Goal: Check status: Check status

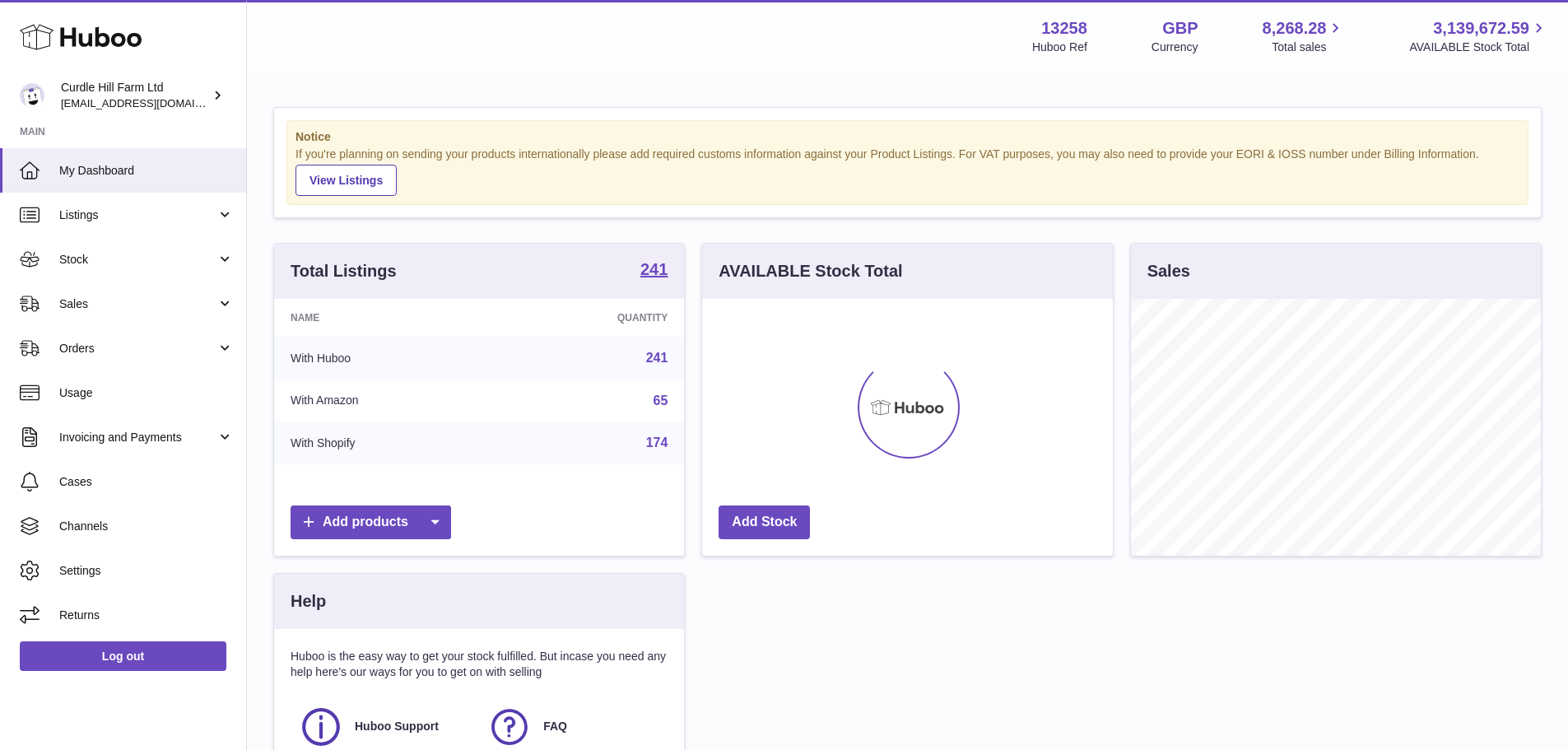
scroll to position [257, 411]
click at [105, 314] on link "Sales" at bounding box center [123, 304] width 246 height 44
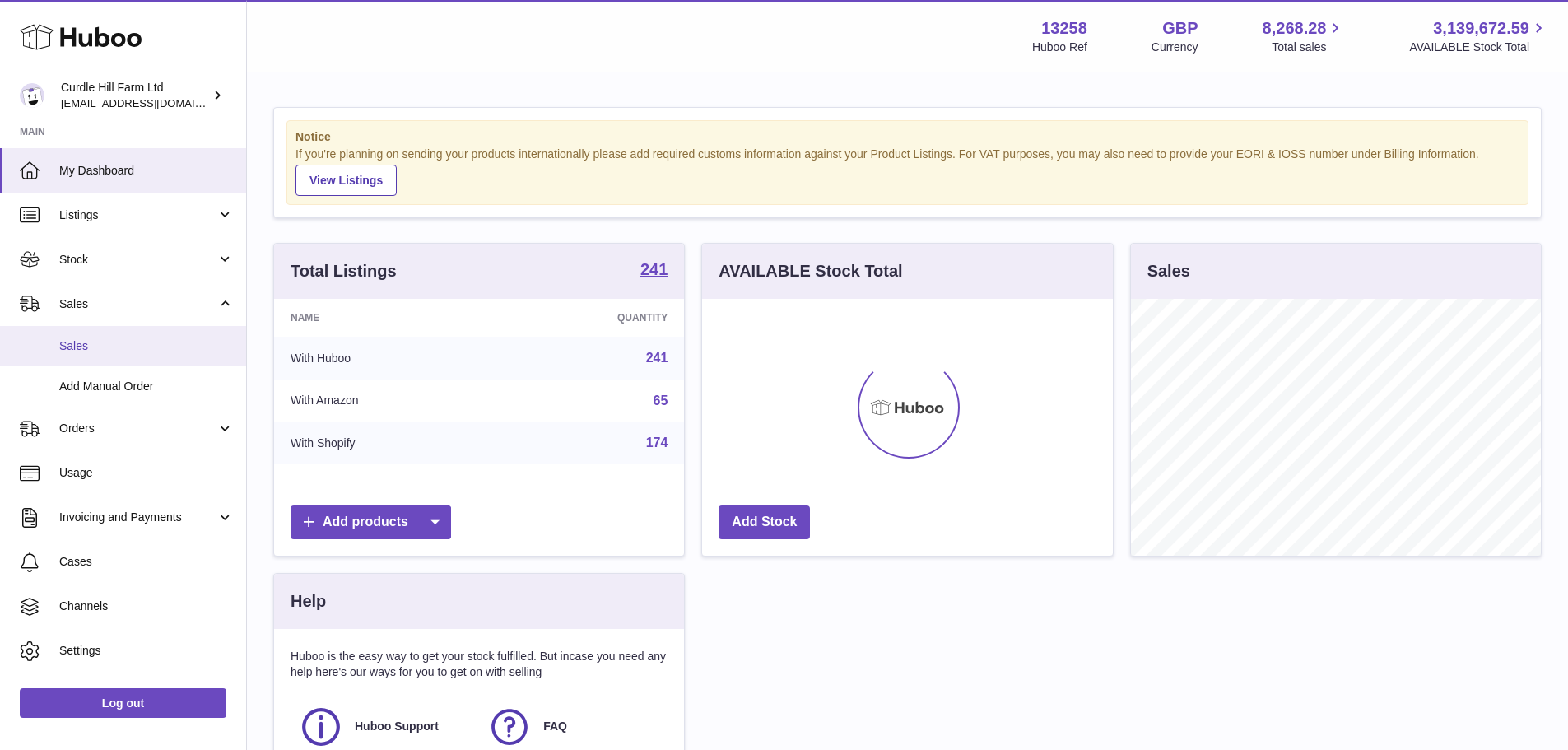
click at [103, 344] on span "Sales" at bounding box center [146, 346] width 174 height 16
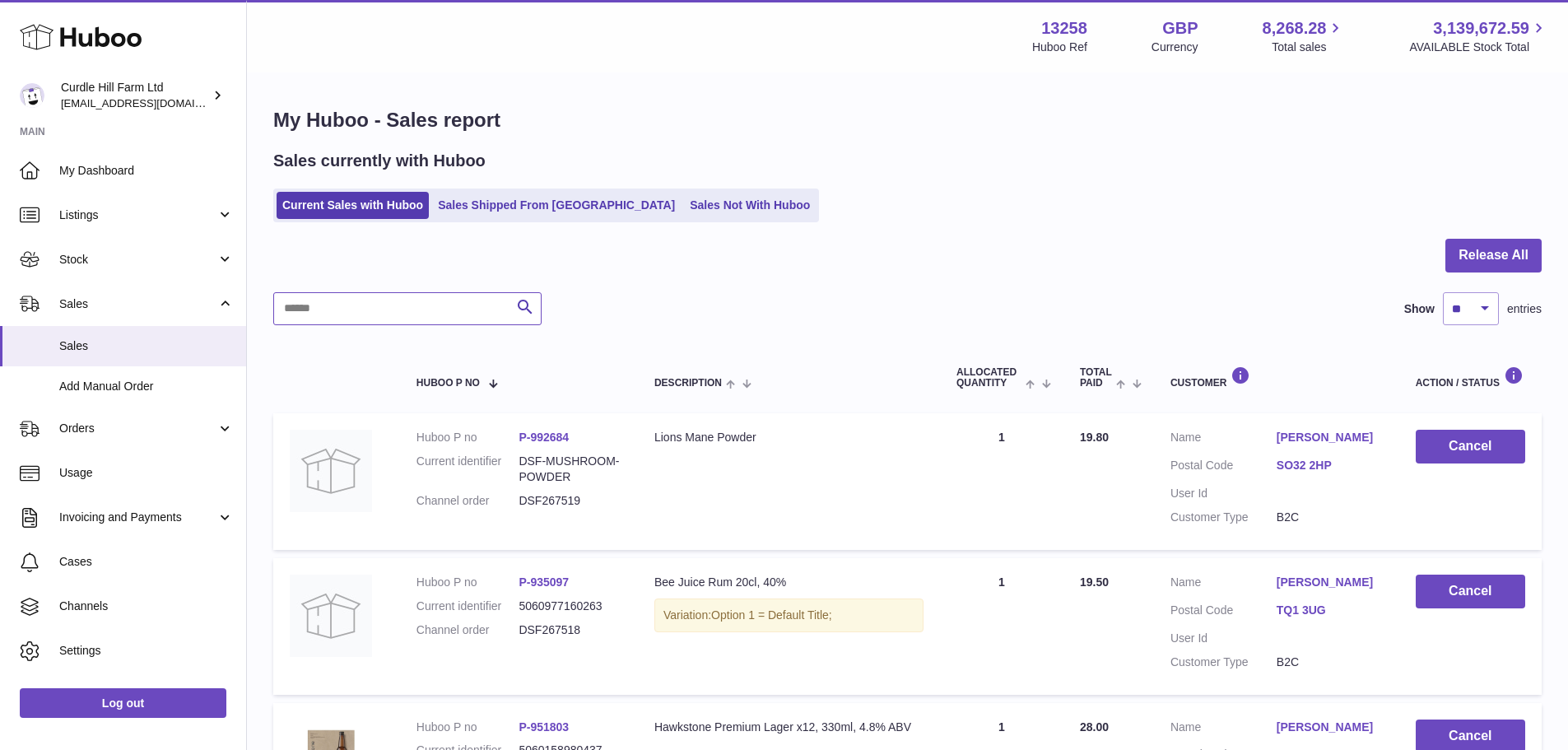
click at [458, 305] on input "text" at bounding box center [407, 309] width 268 height 33
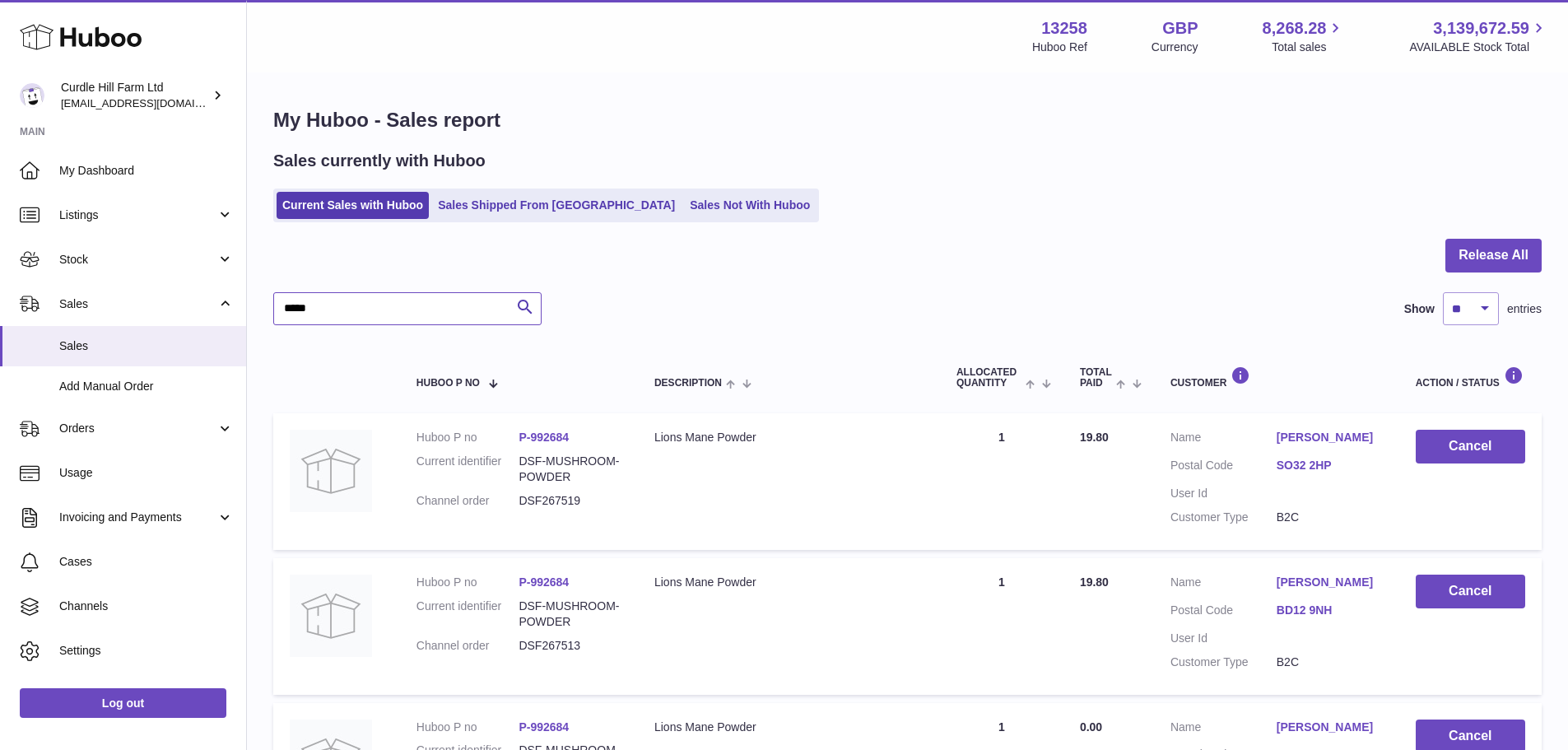
type input "*****"
click at [484, 193] on link "Sales Shipped From [GEOGRAPHIC_DATA]" at bounding box center [556, 205] width 249 height 27
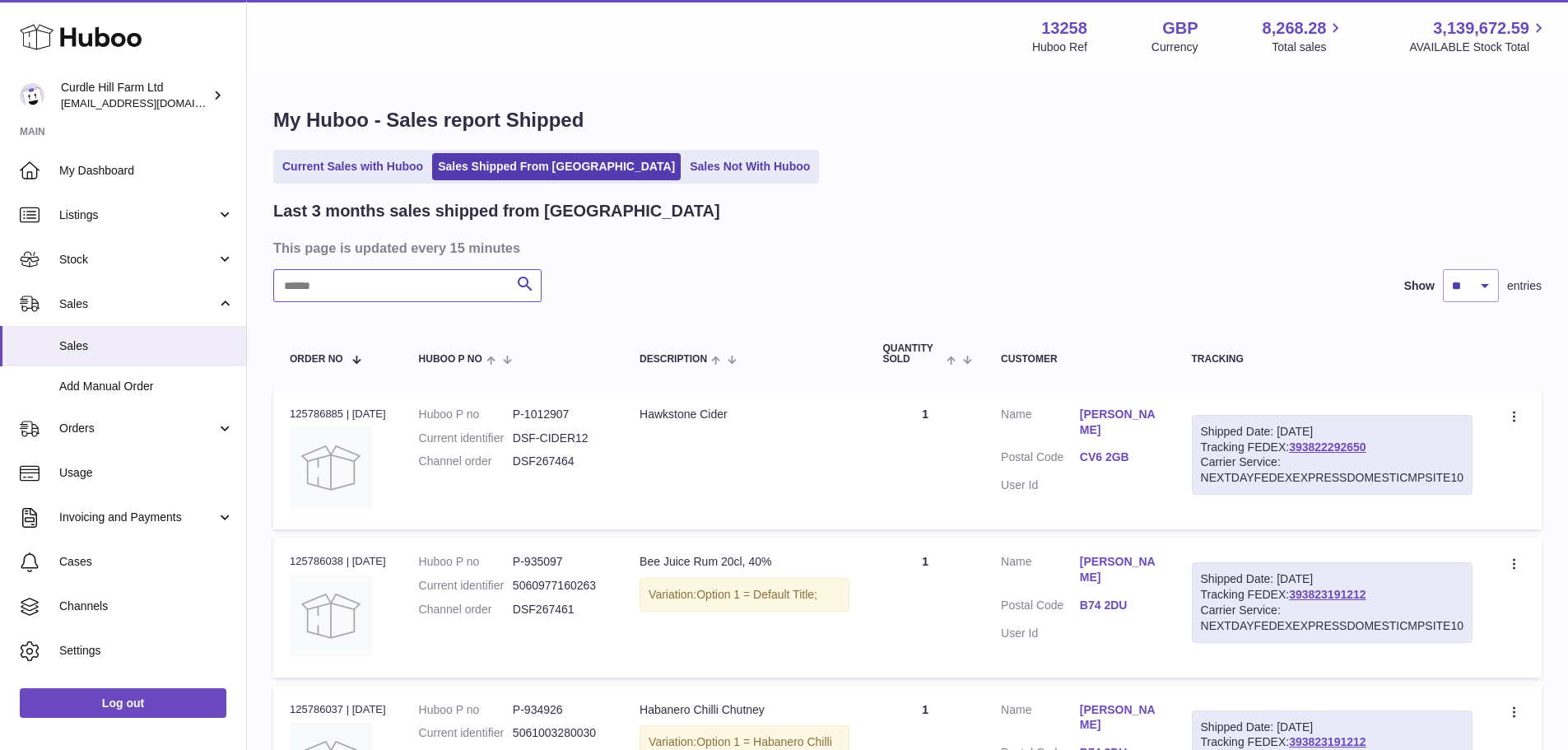
paste input "*********"
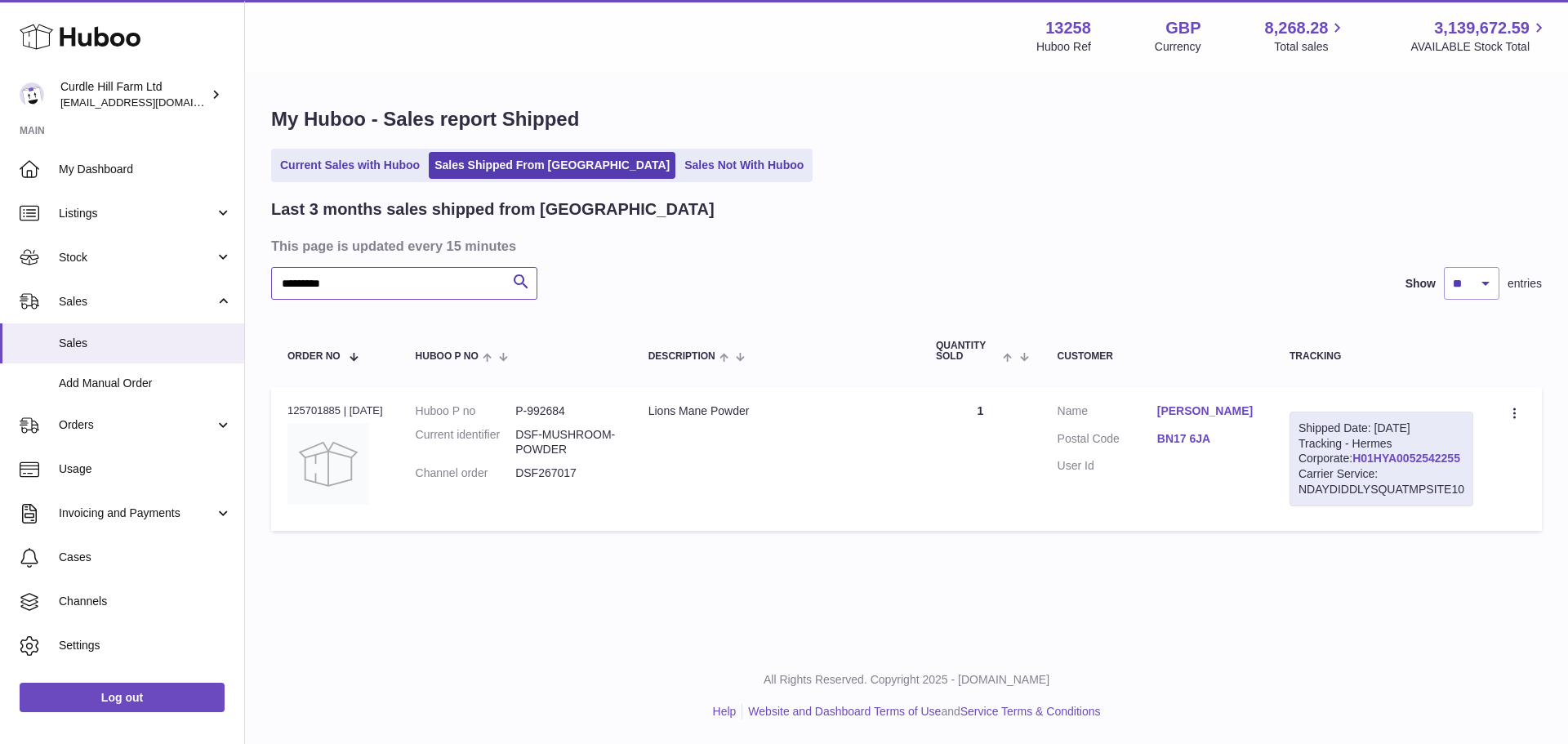
type input "*********"
click at [1353, 464] on link "H01HYA0052542255" at bounding box center [1407, 458] width 108 height 13
drag, startPoint x: 1164, startPoint y: 445, endPoint x: 1221, endPoint y: 449, distance: 57.1
click at [1221, 449] on dl "Customer Name vanessa stevens Postal Code BN17 6JA User Id" at bounding box center [1157, 442] width 199 height 80
copy dl "BN17 6JA"
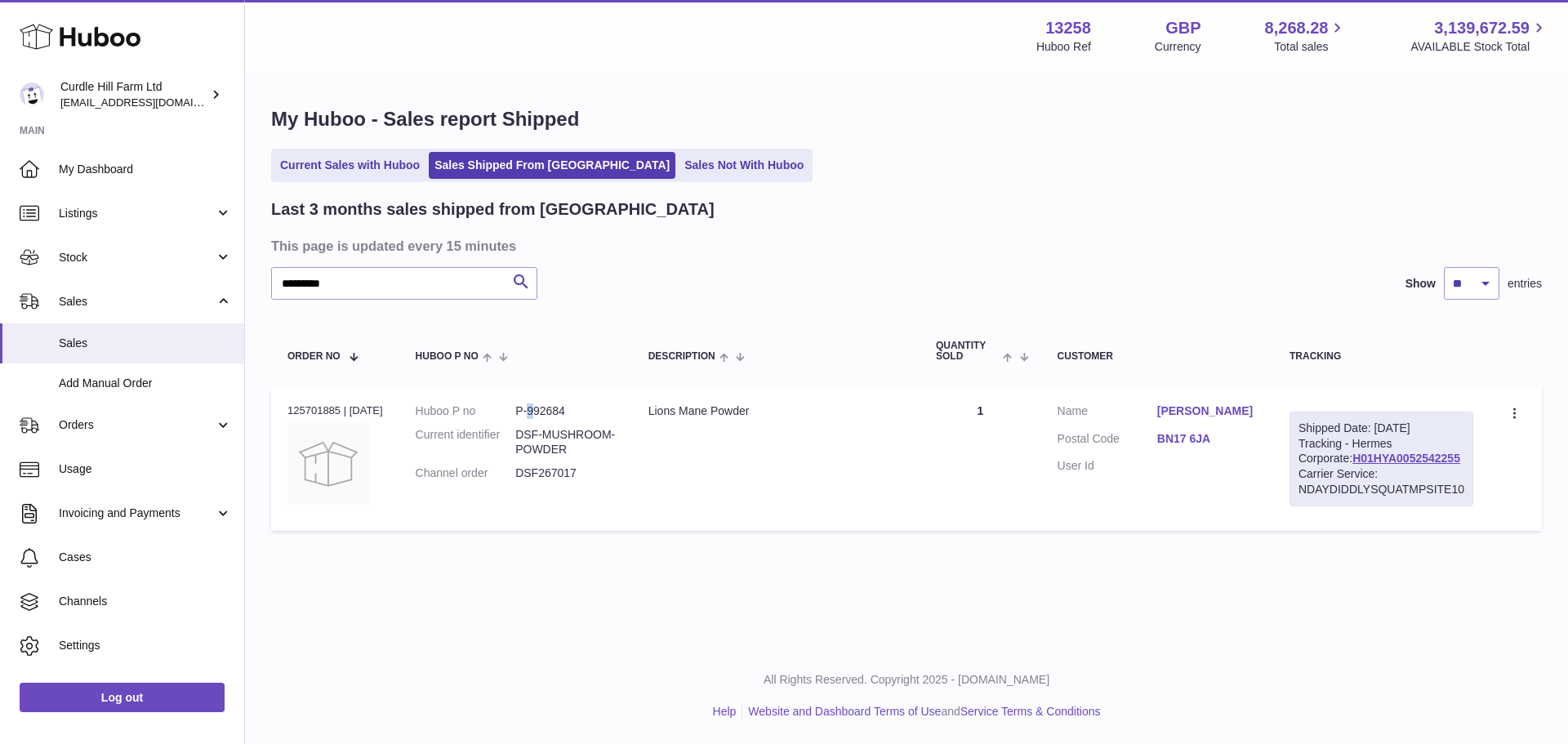
drag, startPoint x: 542, startPoint y: 416, endPoint x: 563, endPoint y: 414, distance: 21.1
click at [553, 416] on dd "P-992684" at bounding box center [566, 410] width 101 height 16
drag, startPoint x: 583, startPoint y: 410, endPoint x: 540, endPoint y: 407, distance: 43.1
click at [540, 407] on dd "P-992684" at bounding box center [566, 410] width 101 height 16
copy dd "992684"
